Goal: Task Accomplishment & Management: Manage account settings

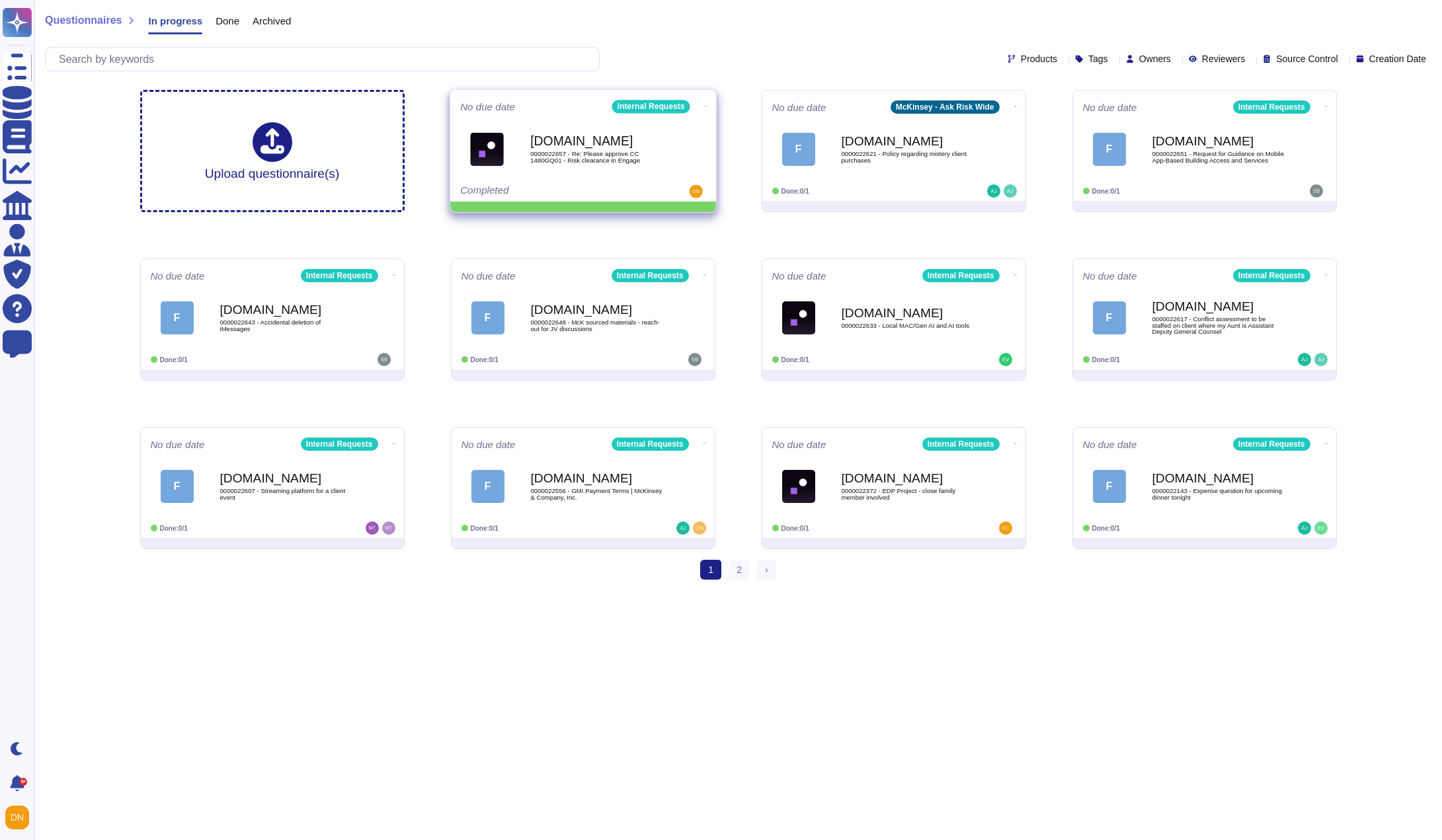
click at [703, 98] on span at bounding box center [705, 105] width 5 height 14
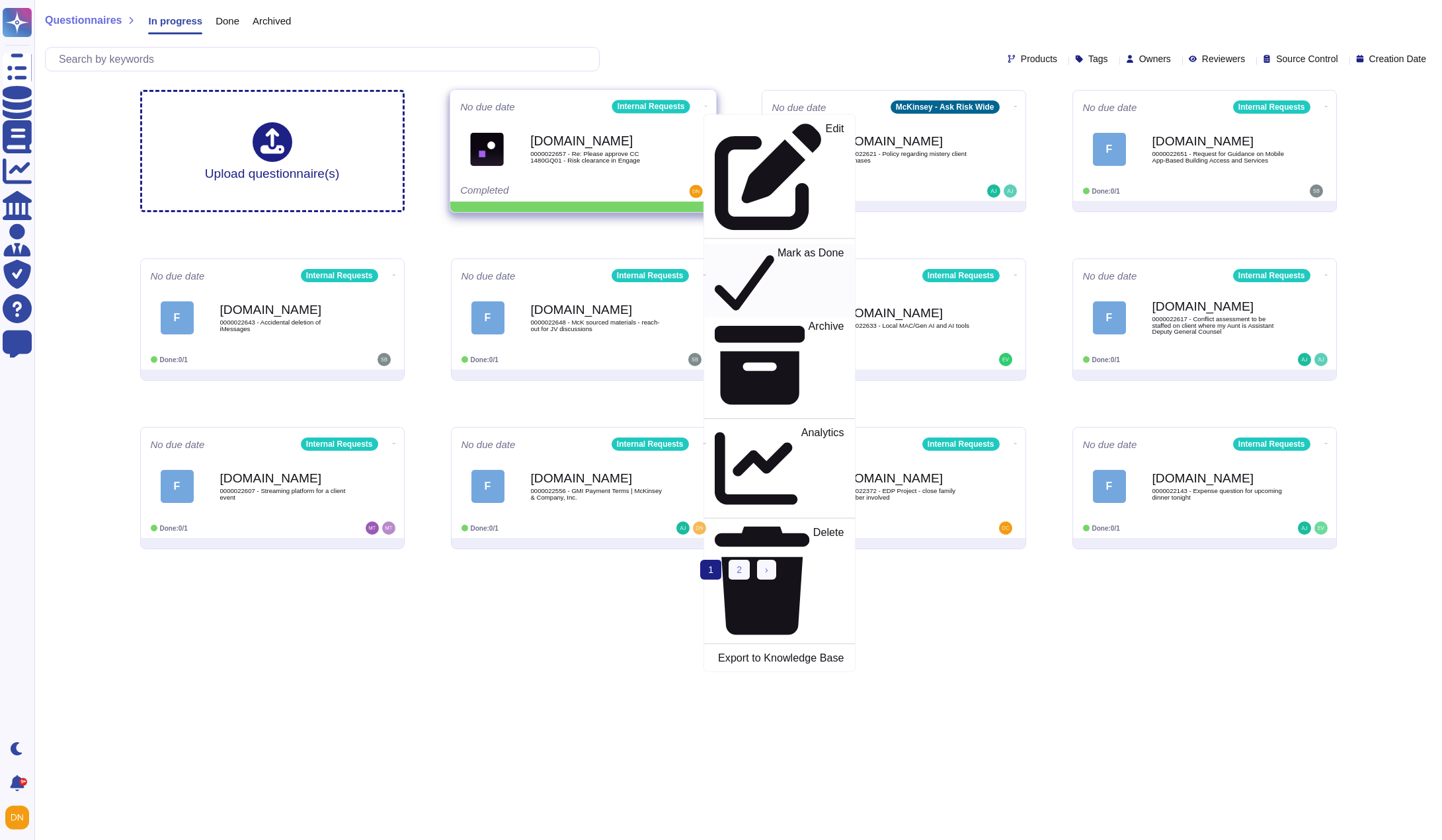
click at [776, 247] on p "Mark as Done" at bounding box center [810, 280] width 67 height 68
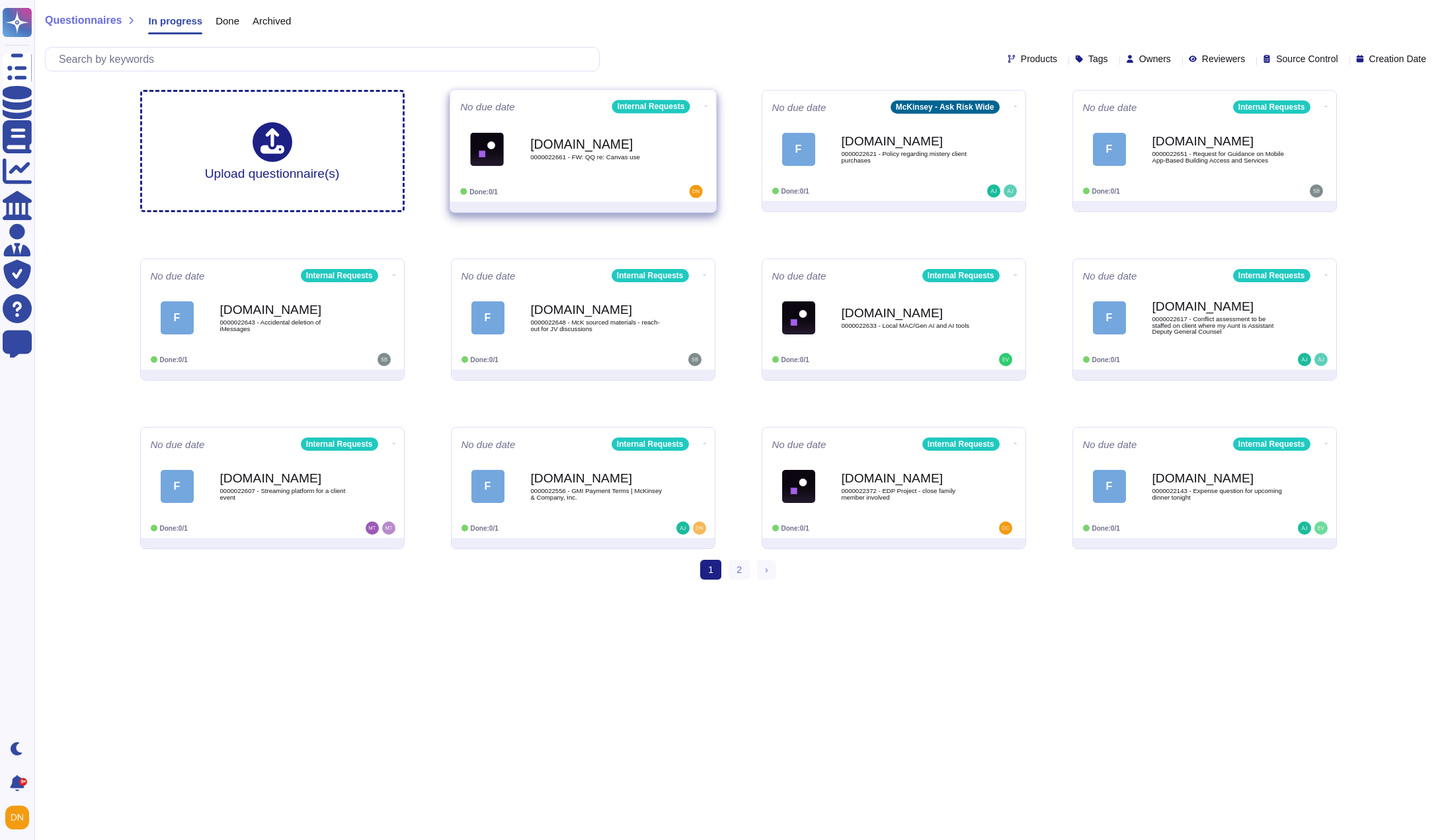
click at [646, 141] on b "[DOMAIN_NAME]" at bounding box center [597, 143] width 133 height 13
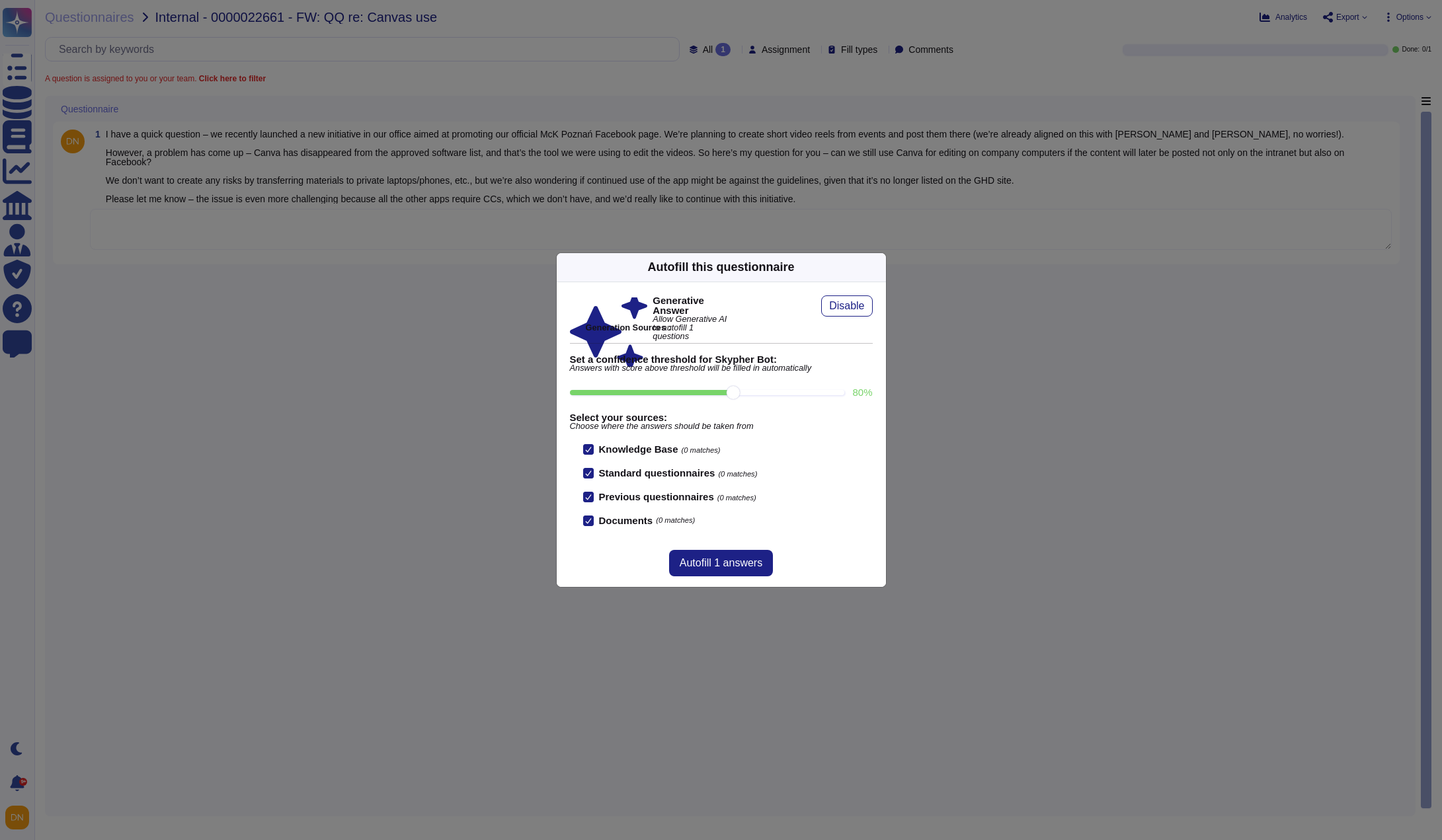
click at [878, 267] on icon at bounding box center [878, 267] width 0 height 0
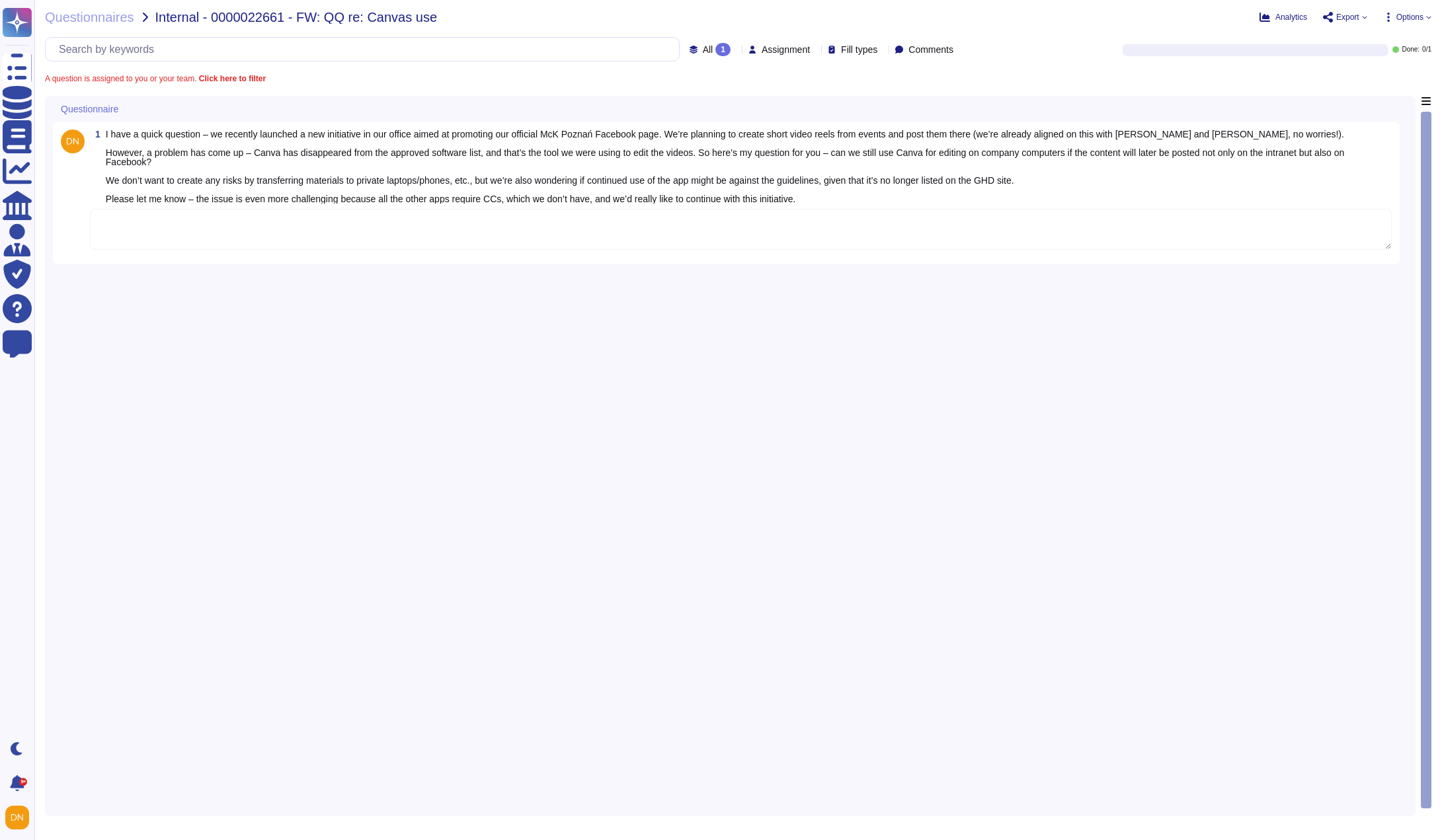
click at [782, 228] on textarea at bounding box center [741, 229] width 1302 height 41
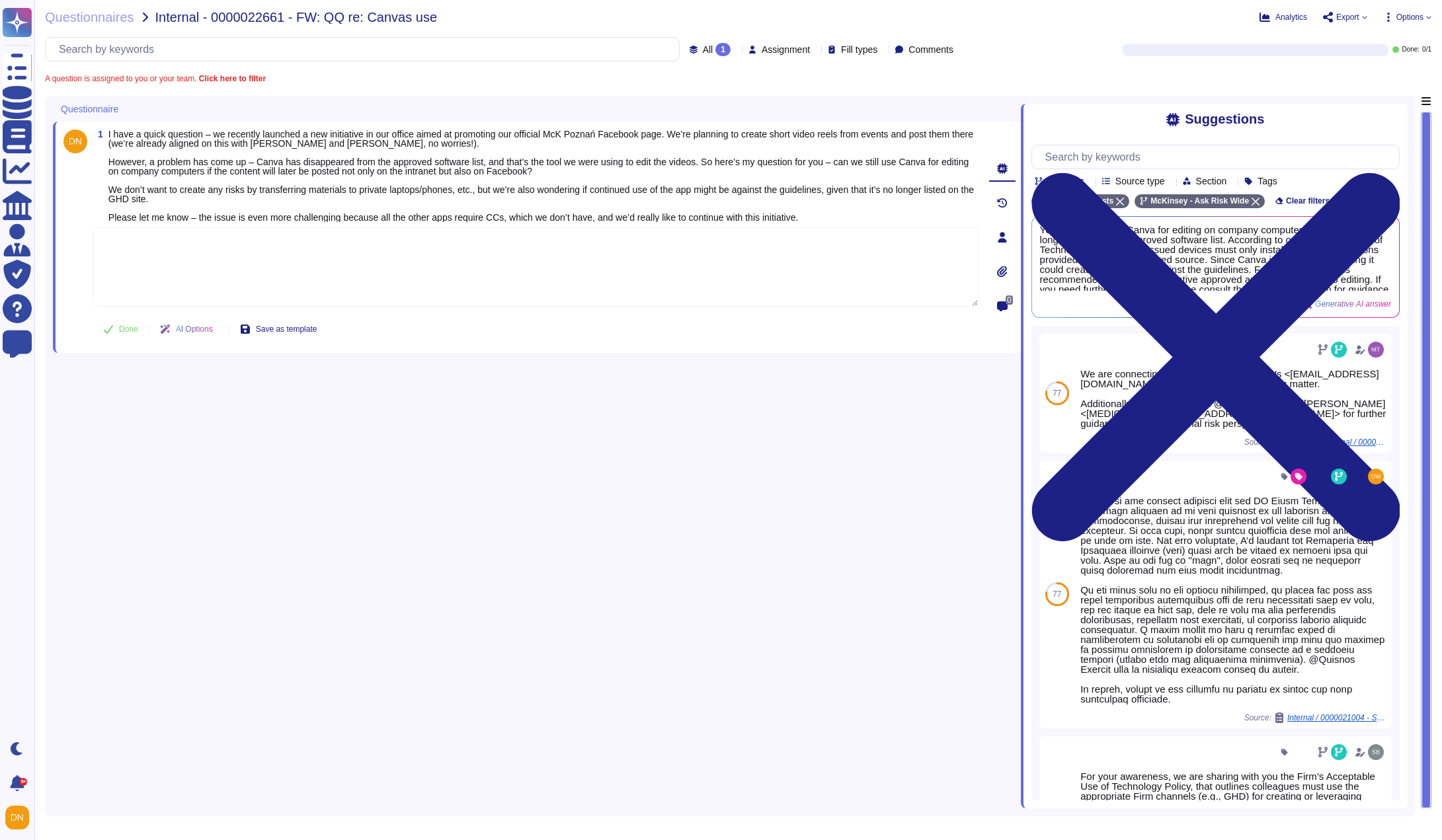
paste textarea "I managed to find out that Canva is no longer available on the GHD site because…"
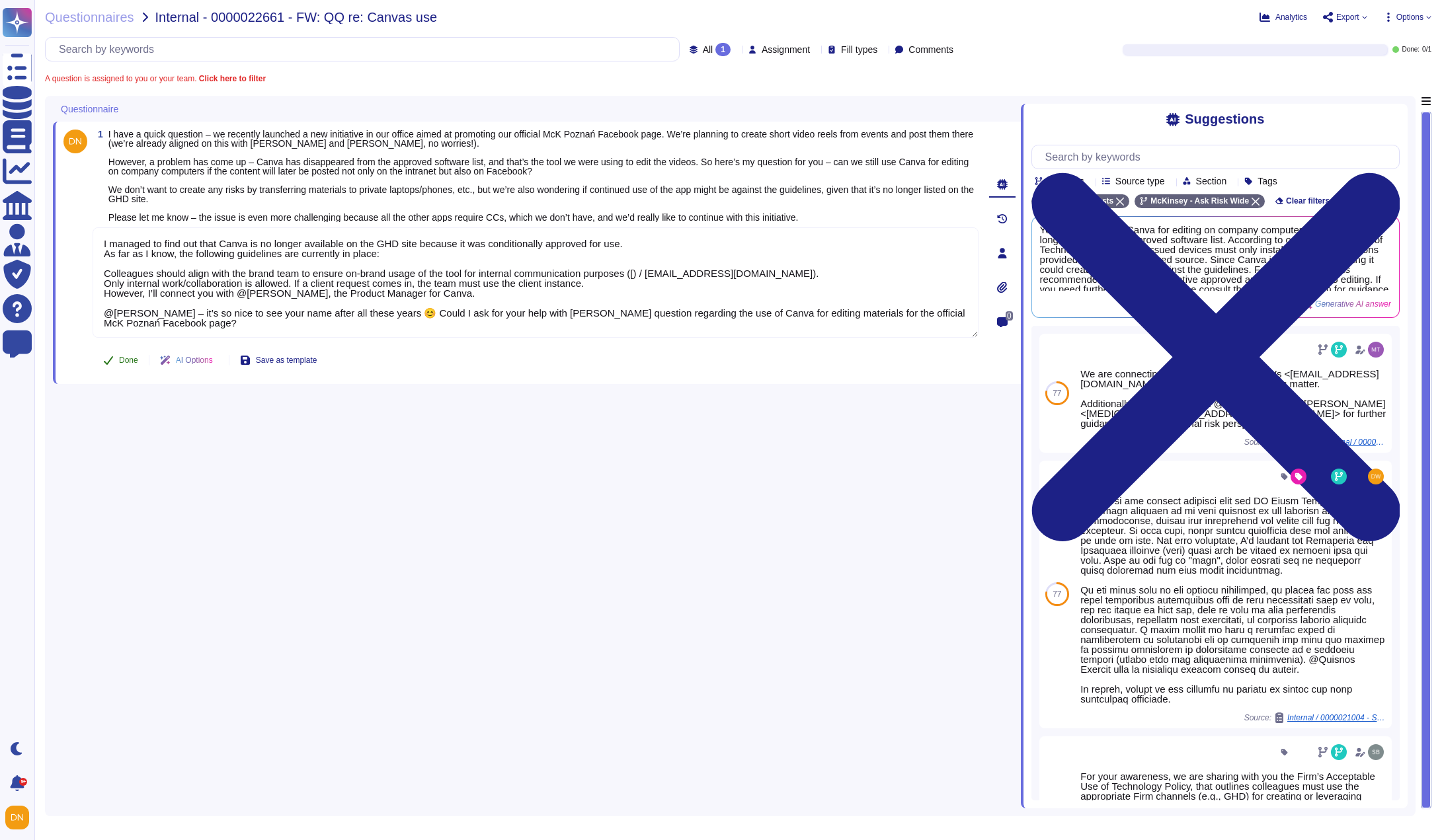
type textarea "I managed to find out that Canva is no longer available on the GHD site because…"
click at [118, 360] on button "Done" at bounding box center [120, 360] width 56 height 26
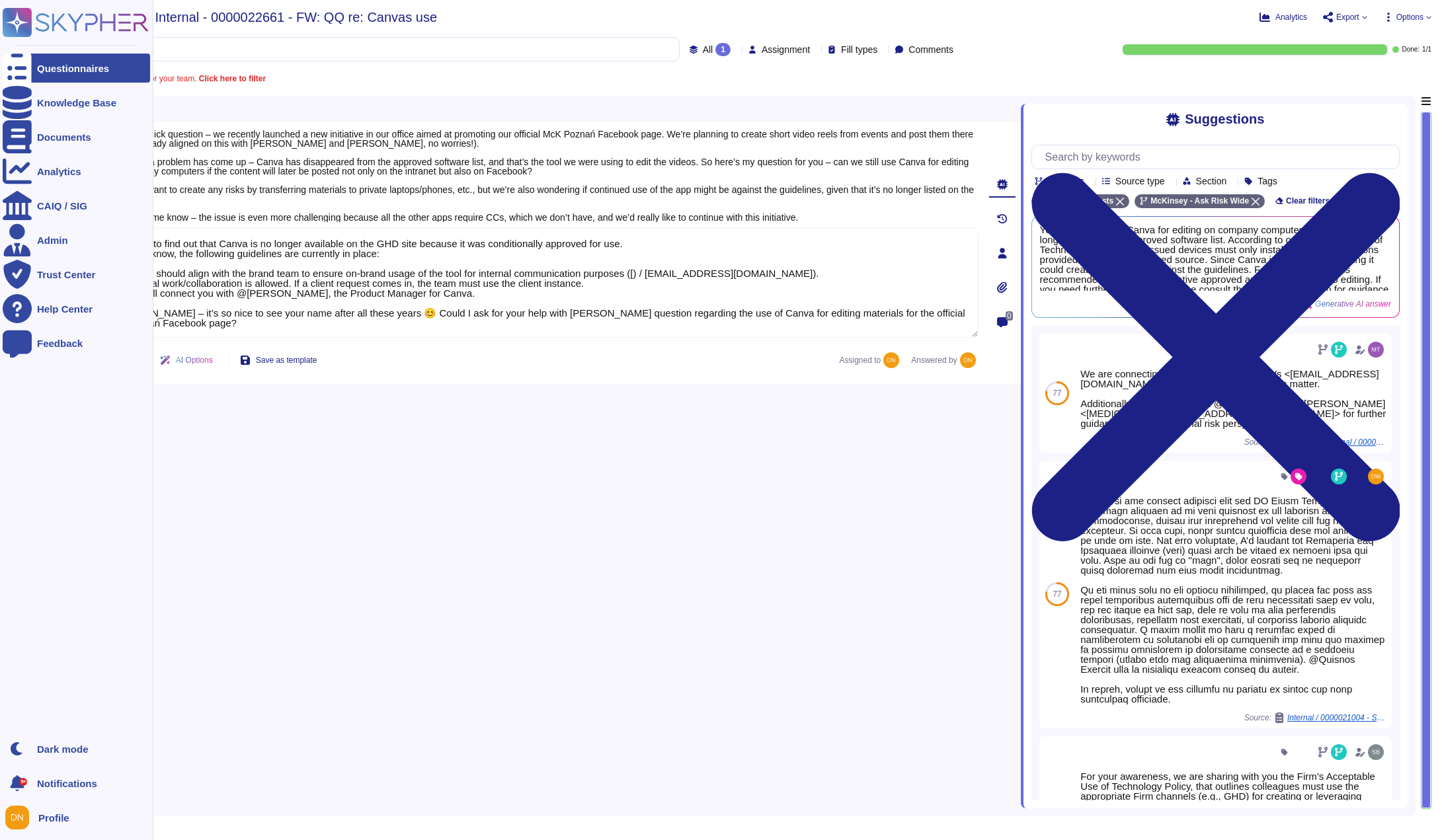
click at [20, 65] on icon at bounding box center [18, 69] width 29 height 39
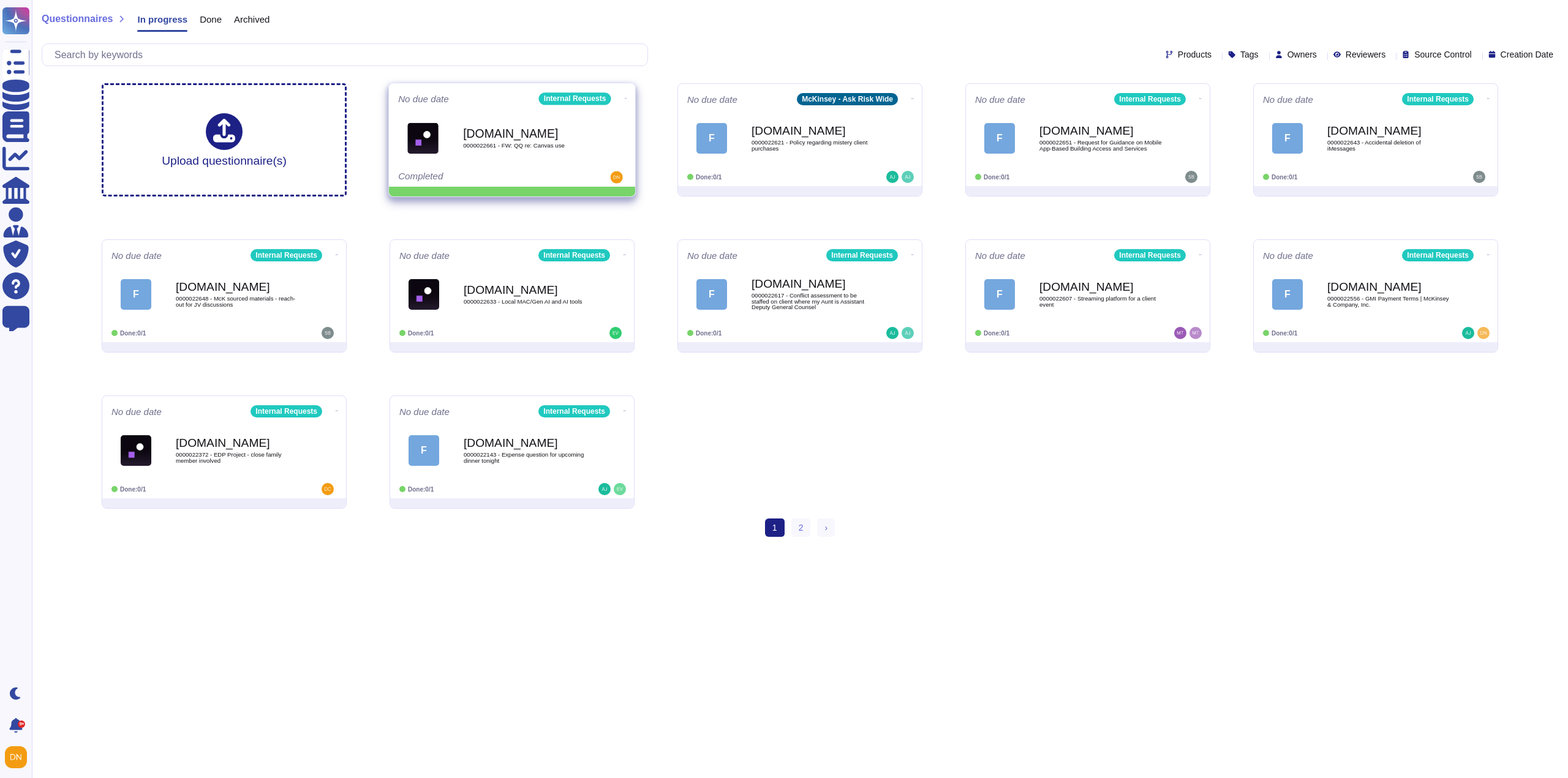
click at [625, 97] on icon at bounding box center [626, 98] width 3 height 3
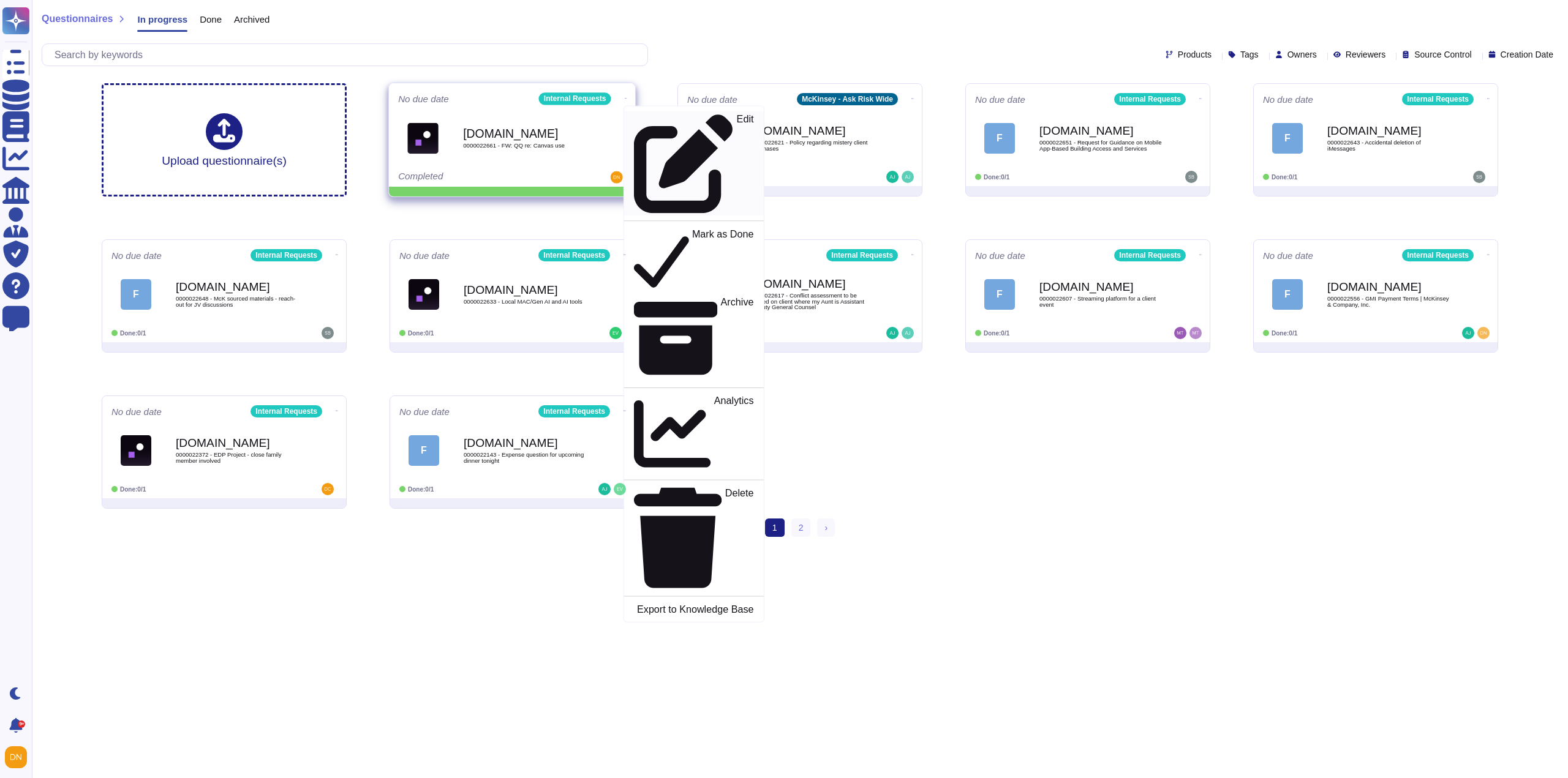
click at [634, 119] on icon at bounding box center [684, 163] width 100 height 100
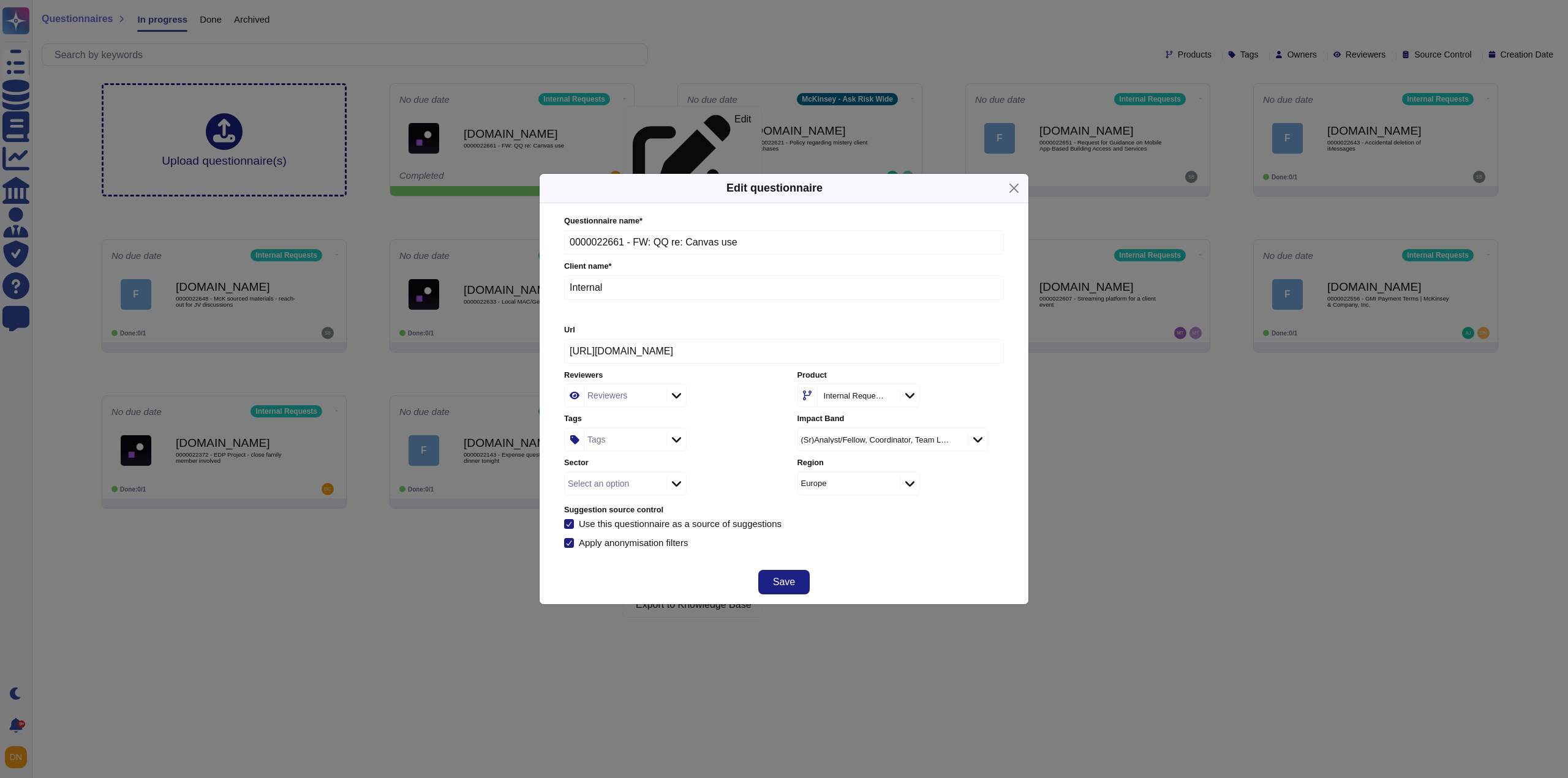
click at [597, 444] on div "Tags" at bounding box center [597, 439] width 18 height 8
click at [613, 502] on span "Tech Product Risk" at bounding box center [646, 507] width 74 height 11
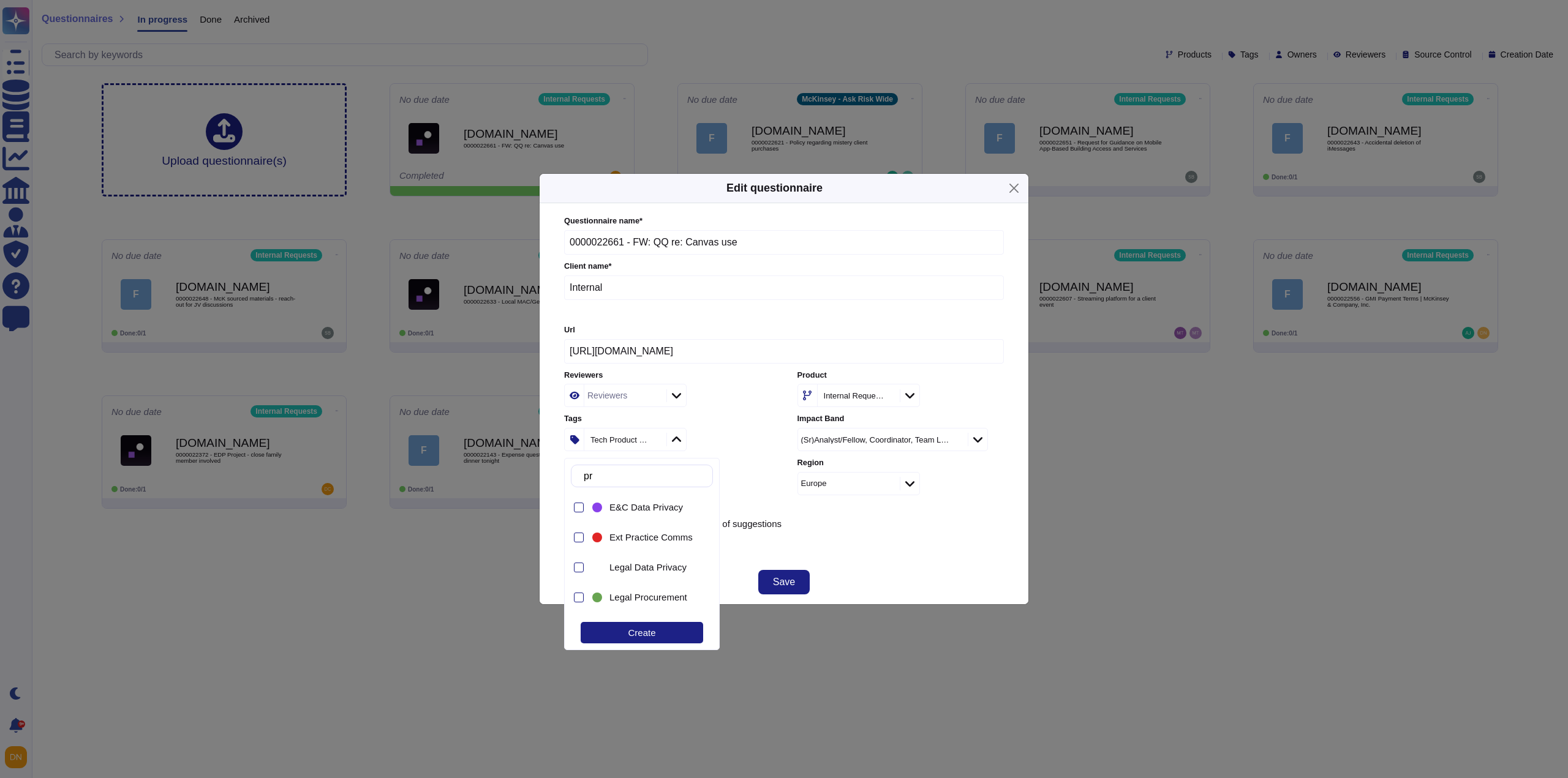
type input "p"
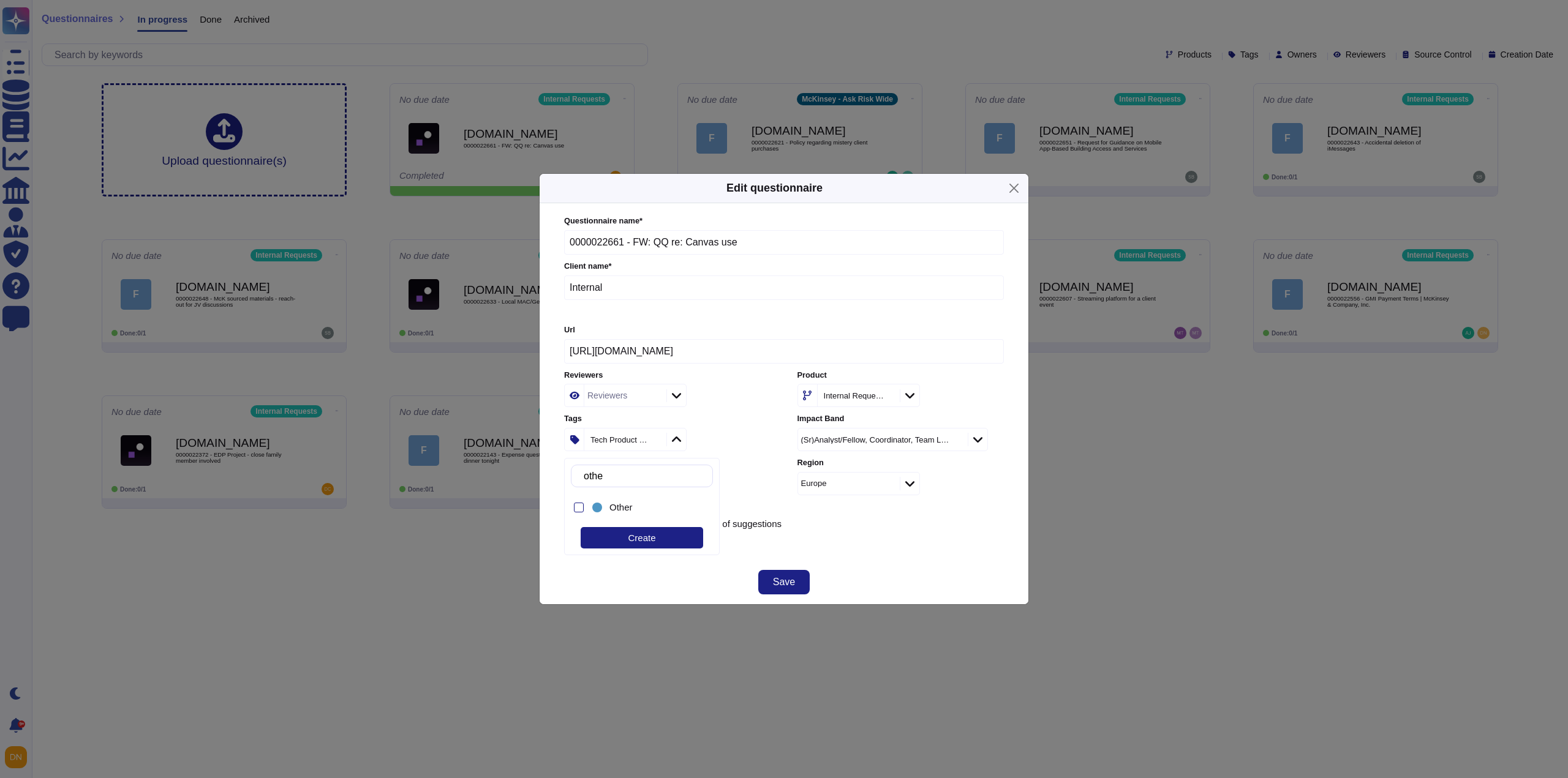
type input "other"
click at [629, 510] on span "Other" at bounding box center [621, 507] width 24 height 11
click at [812, 552] on div "Questionnaire name * 0000022661 - FW: QQ re: Canvas use Client name * Internal …" at bounding box center [784, 381] width 464 height 357
click at [798, 586] on button "Save" at bounding box center [784, 582] width 52 height 25
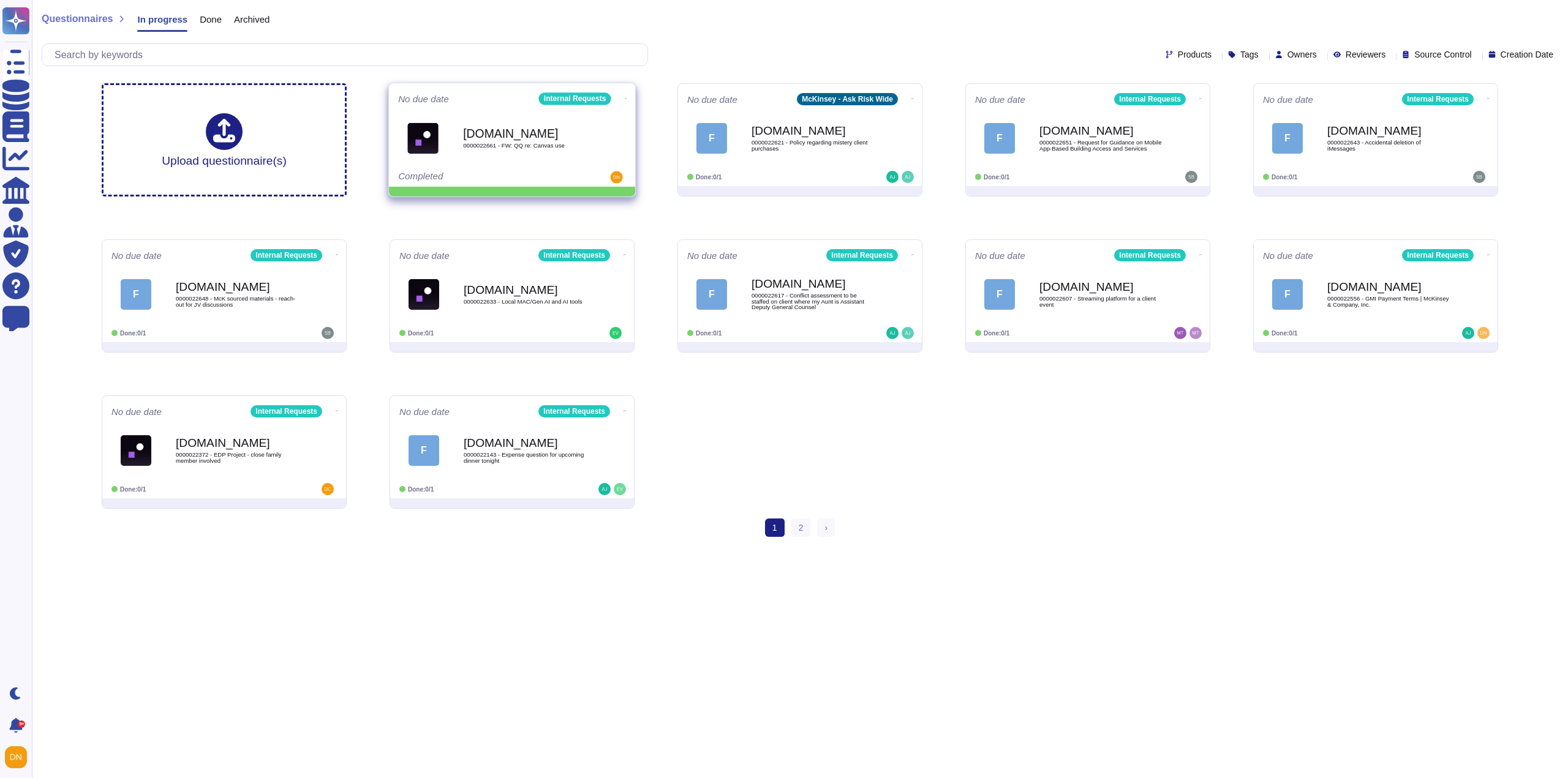
click at [625, 100] on icon at bounding box center [626, 98] width 3 height 3
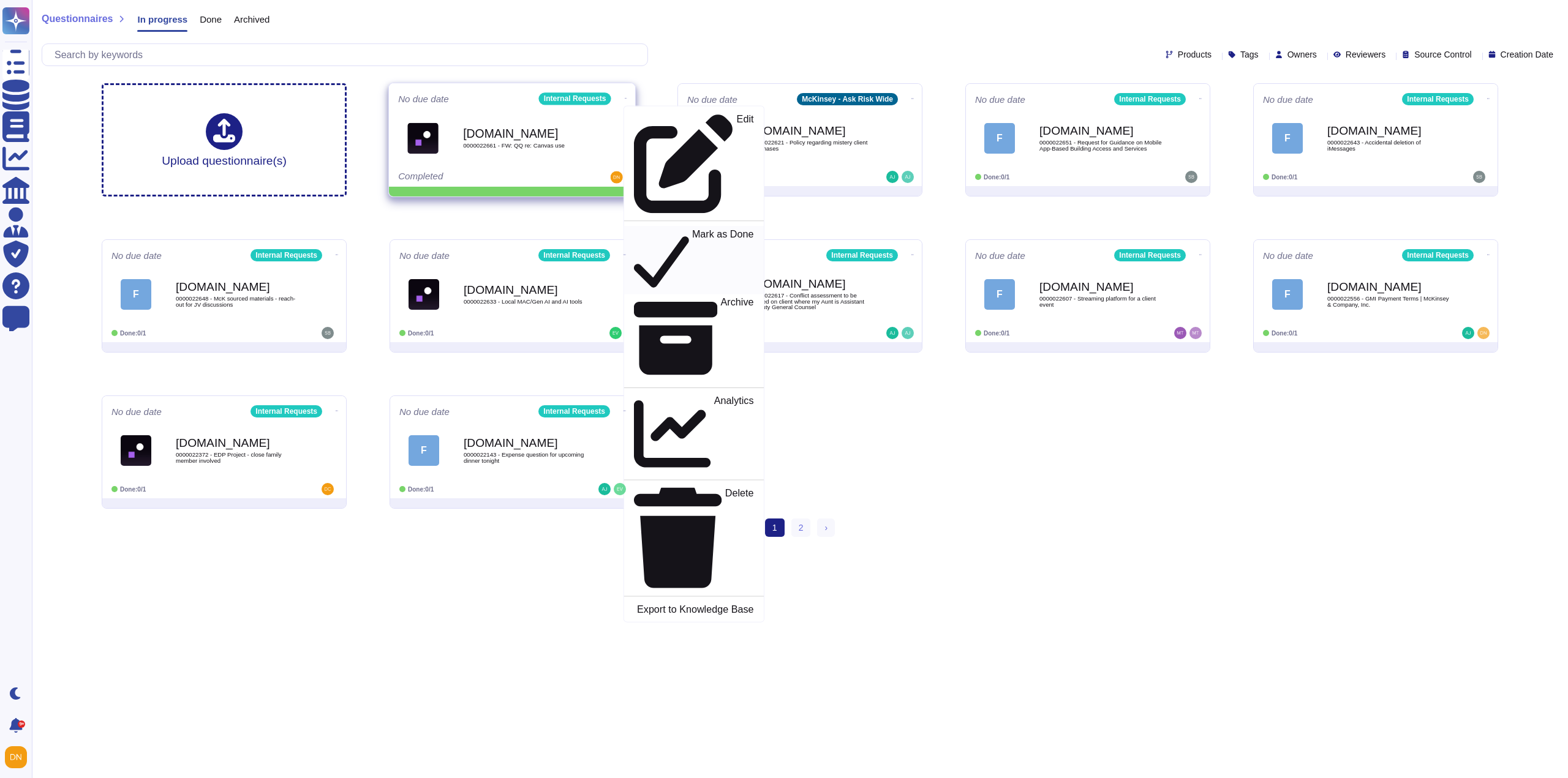
click at [640, 226] on link "Mark as Done" at bounding box center [694, 260] width 140 height 68
